Goal: Information Seeking & Learning: Learn about a topic

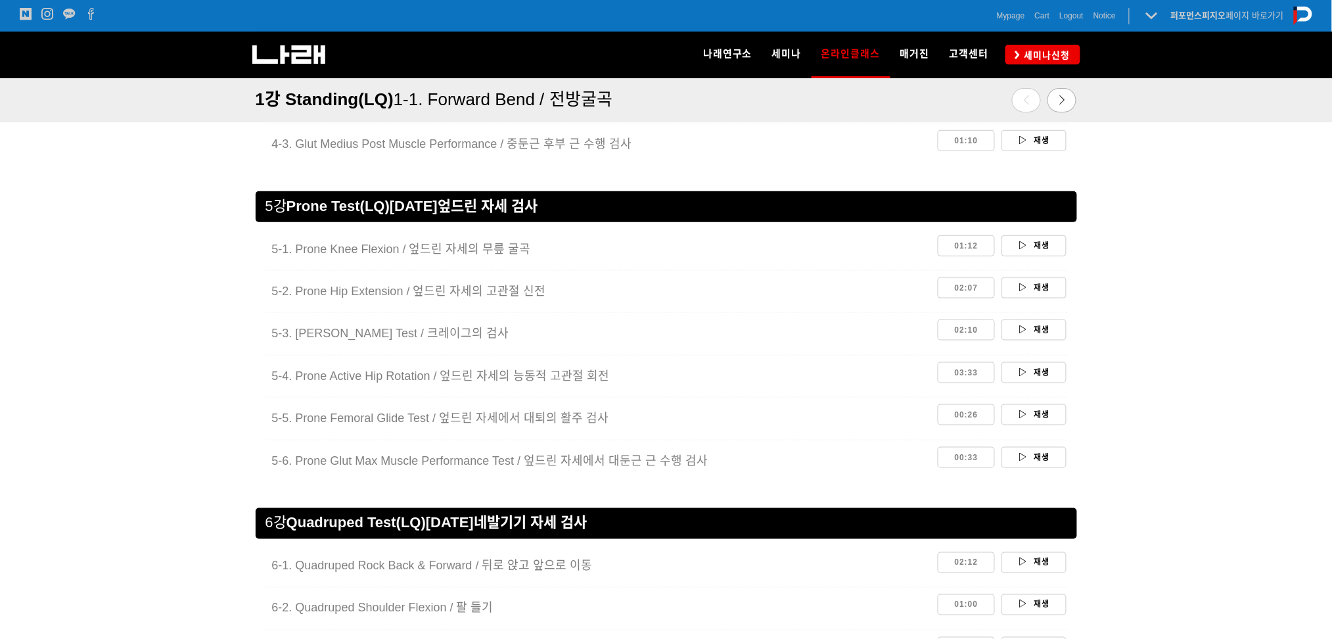
scroll to position [2234, 0]
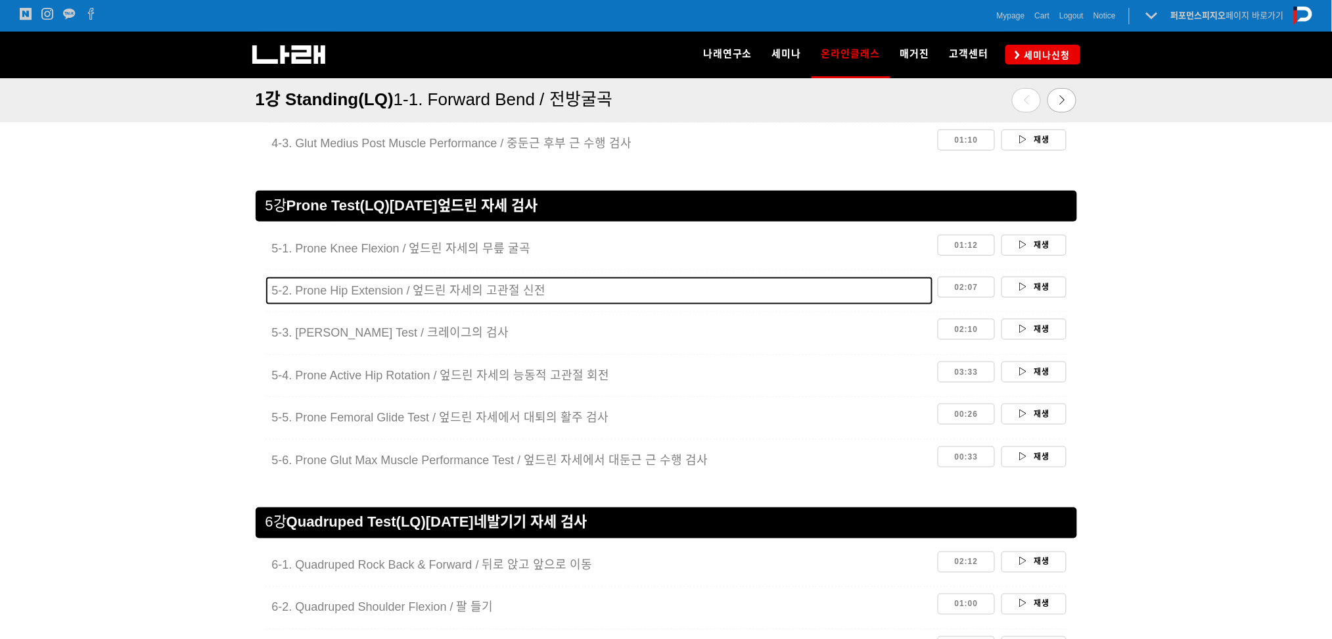
click at [405, 297] on span "5-2. Prone Hip Extension / 엎드린 자세의 고관절 신전" at bounding box center [409, 290] width 274 height 13
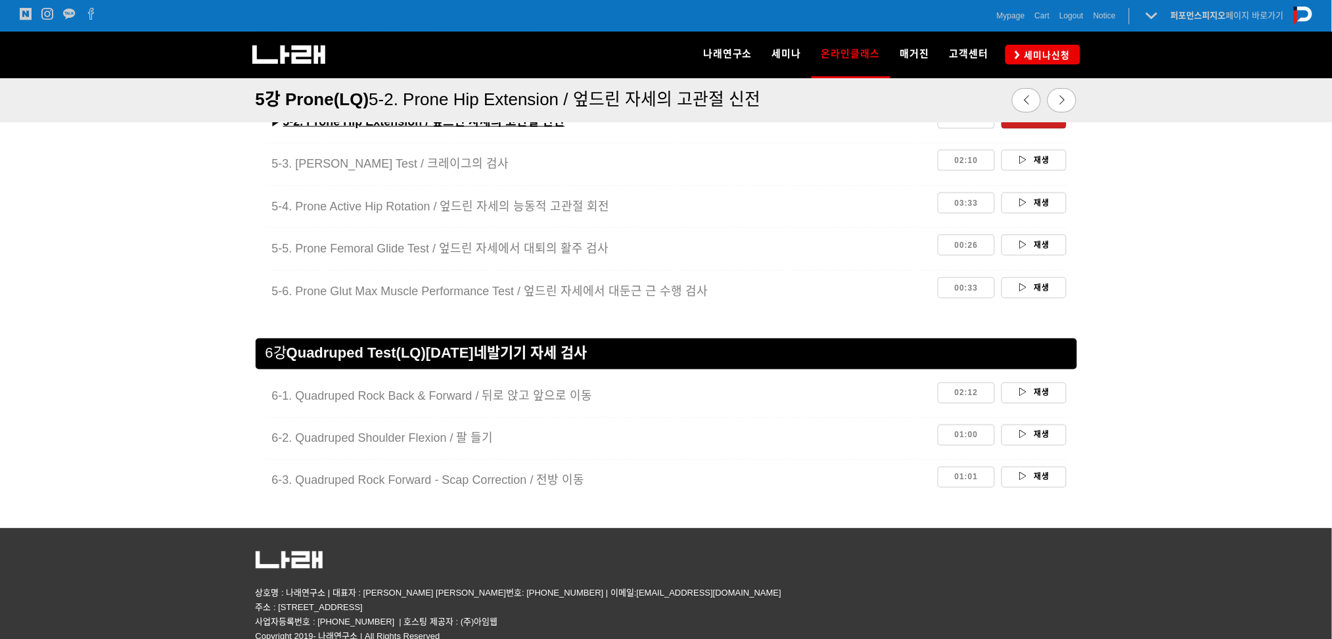
scroll to position [2414, 0]
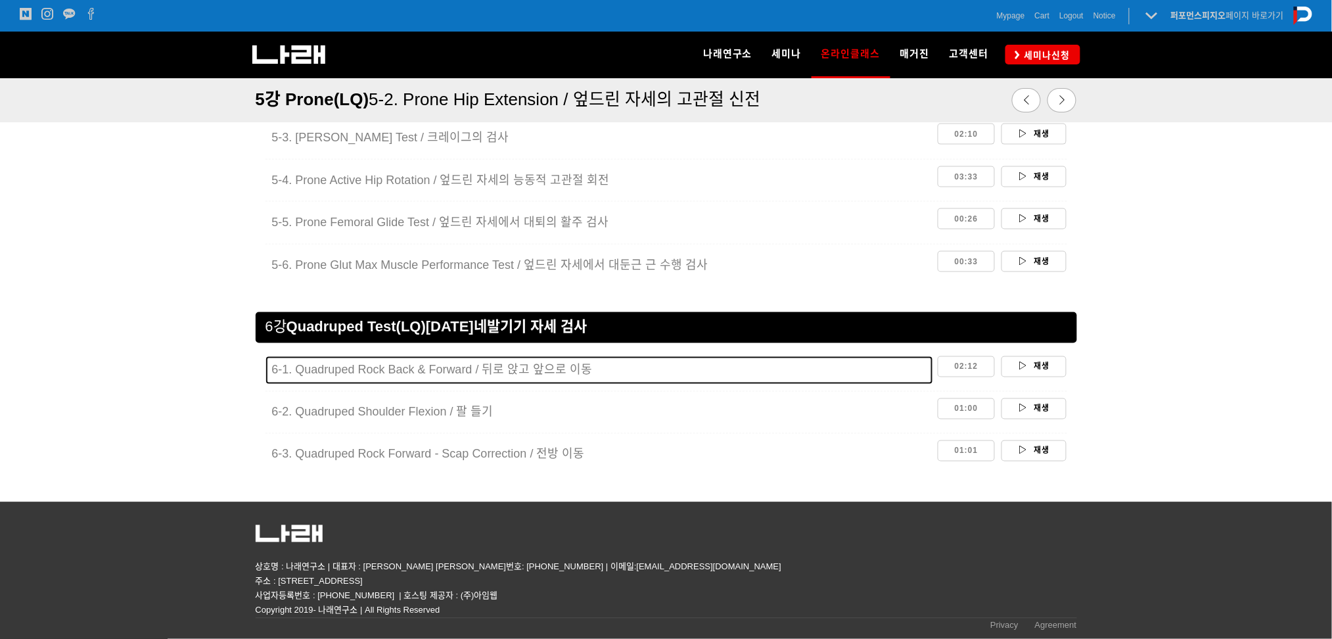
click at [394, 379] on div "6-1. Quadruped Rock Back & Forward / 뒤로 앉고 앞으로 이동" at bounding box center [599, 370] width 655 height 28
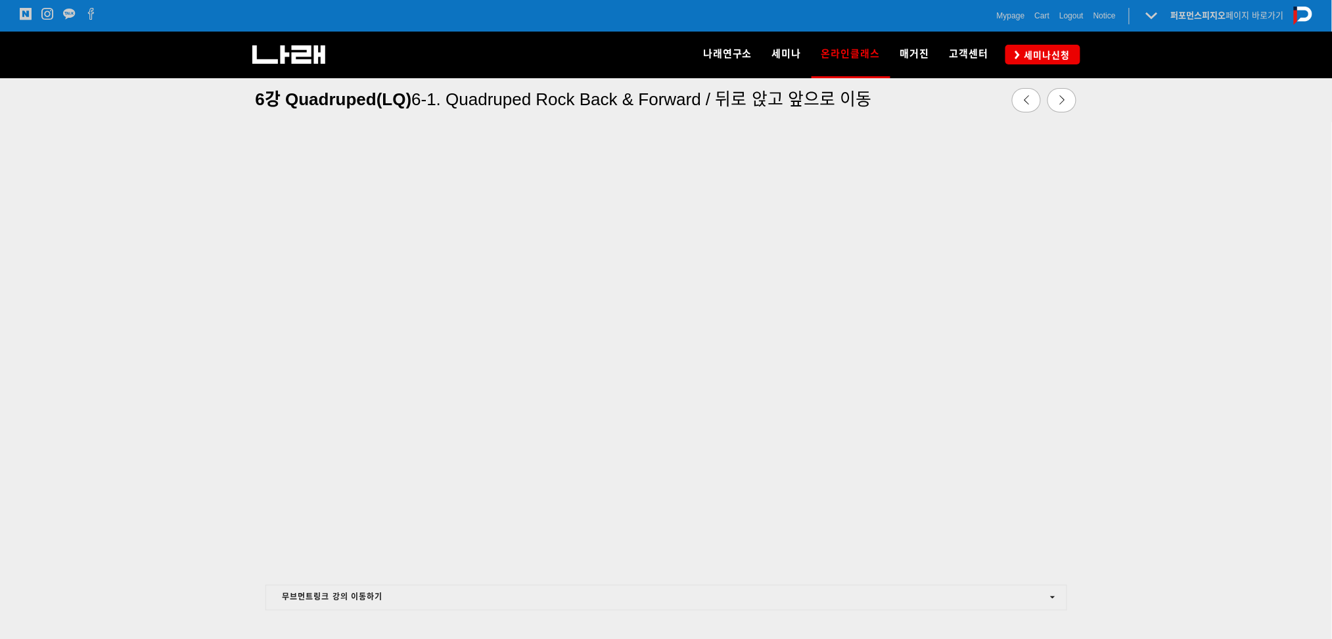
scroll to position [432, 0]
